Goal: Understand site structure: Understand site structure

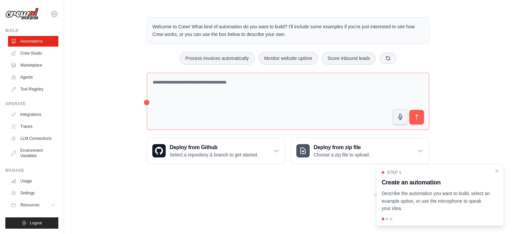
click at [430, 181] on h3 "Create an automation" at bounding box center [436, 182] width 109 height 9
click at [293, 180] on main "Welcome to Crew! What kind of automation do you want to build? I'll include som…" at bounding box center [288, 90] width 448 height 181
click at [26, 178] on link "Usage" at bounding box center [34, 181] width 50 height 11
